Goal: Information Seeking & Learning: Learn about a topic

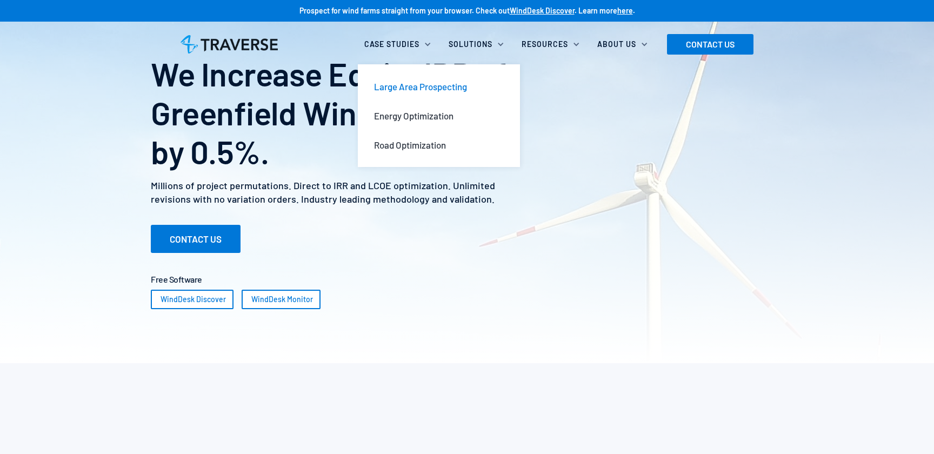
click at [412, 82] on div "Large Area Prospecting" at bounding box center [420, 87] width 93 height 12
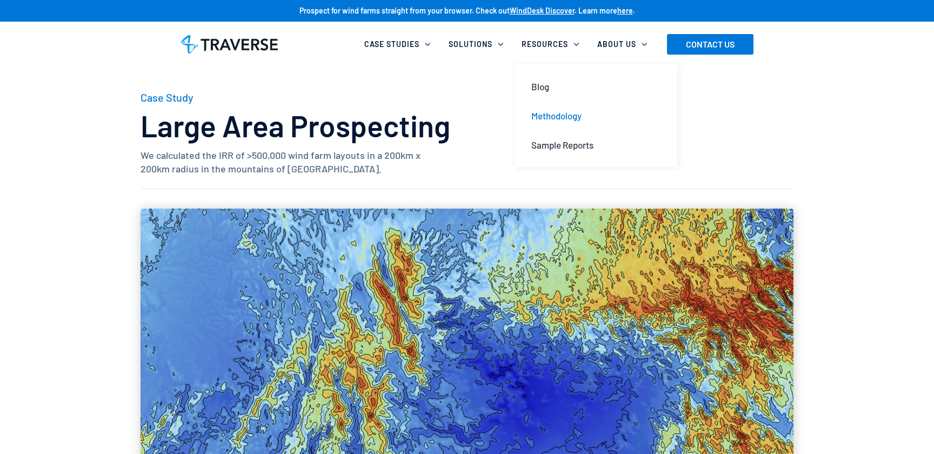
click at [554, 123] on link "Methodology" at bounding box center [595, 115] width 147 height 29
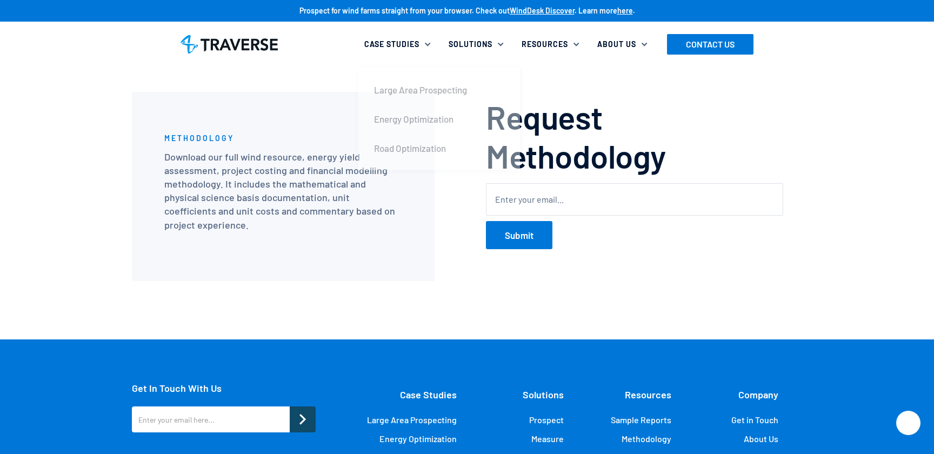
click at [410, 48] on div "Case Studies" at bounding box center [391, 44] width 55 height 11
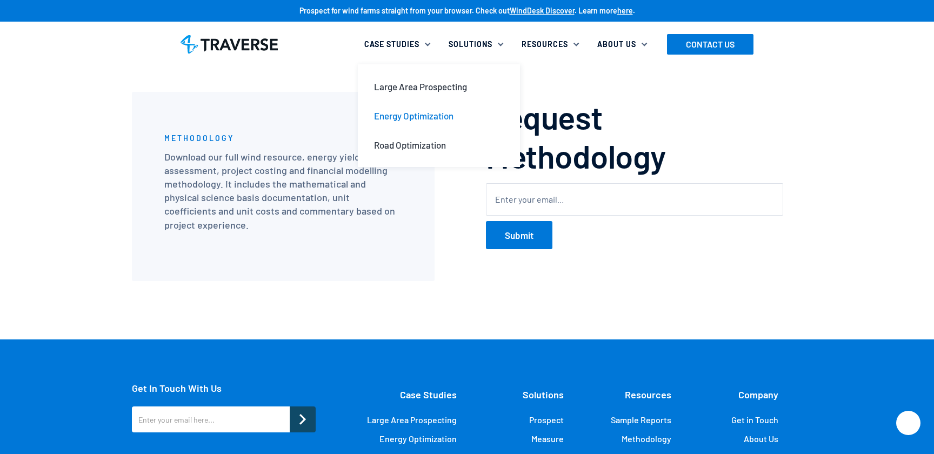
click at [420, 128] on link "Energy Optimization" at bounding box center [438, 115] width 147 height 29
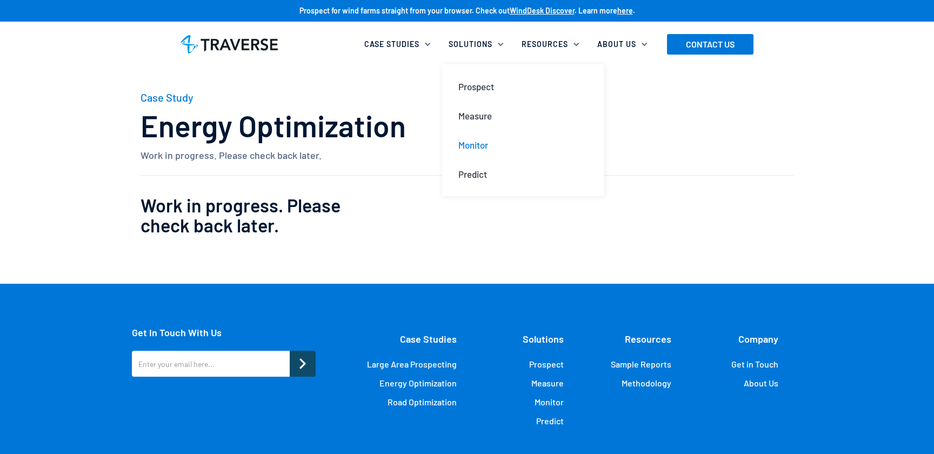
click at [477, 143] on div "Monitor" at bounding box center [473, 145] width 30 height 12
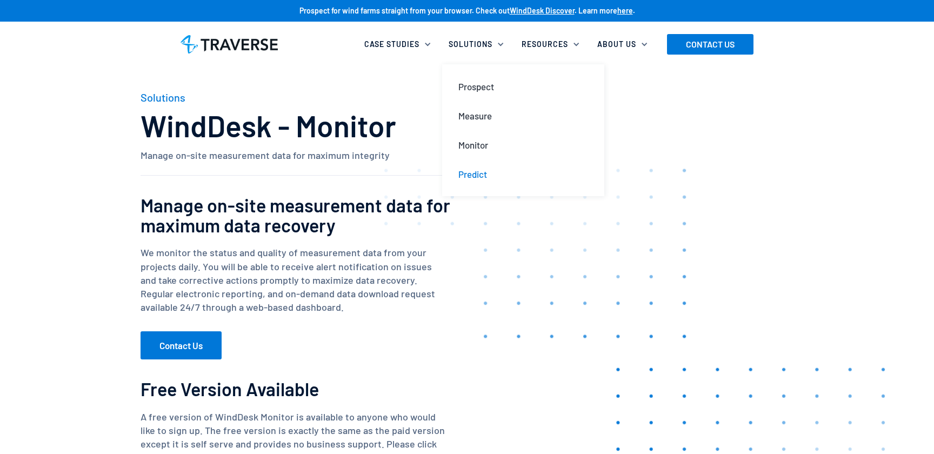
click at [478, 178] on div "Predict" at bounding box center [472, 174] width 29 height 12
